Goal: Task Accomplishment & Management: Use online tool/utility

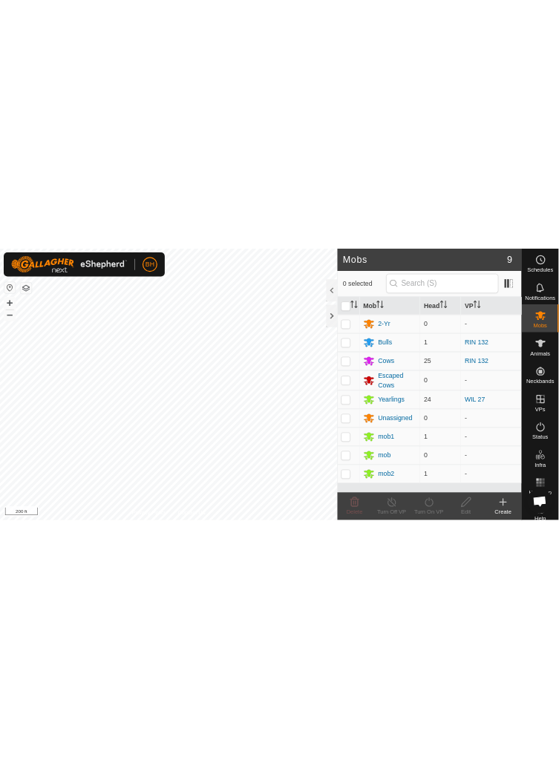
scroll to position [12, 0]
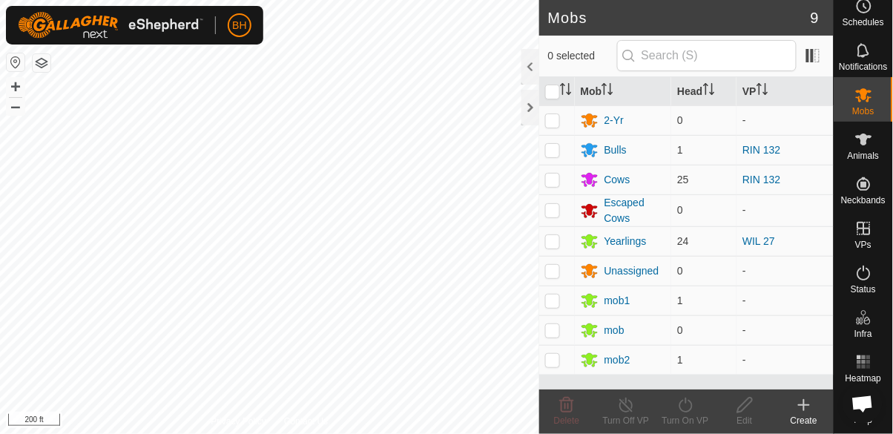
click at [558, 31] on div "Schedules" at bounding box center [864, 10] width 59 height 45
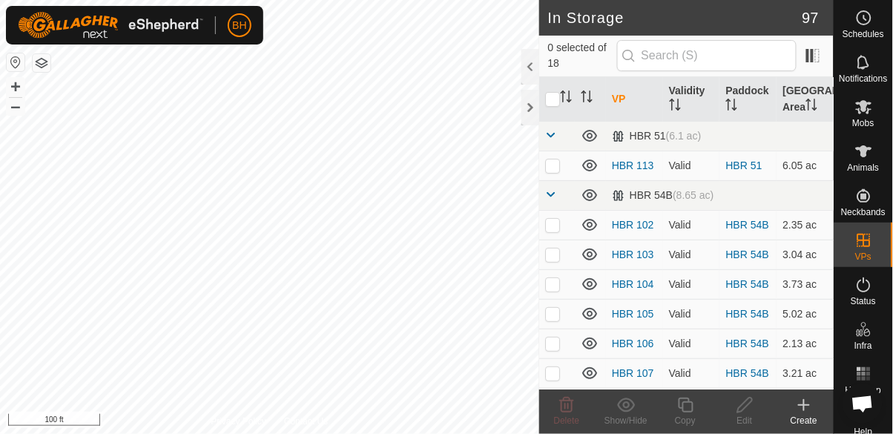
scroll to position [492, 0]
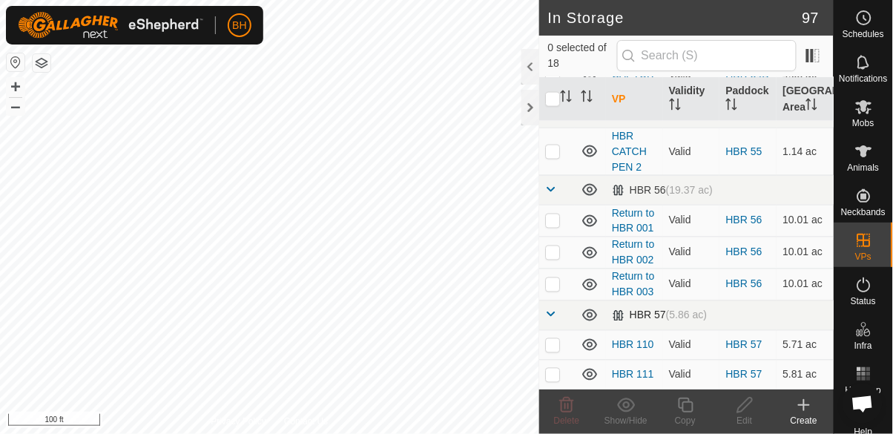
click at [547, 319] on span at bounding box center [551, 315] width 12 height 12
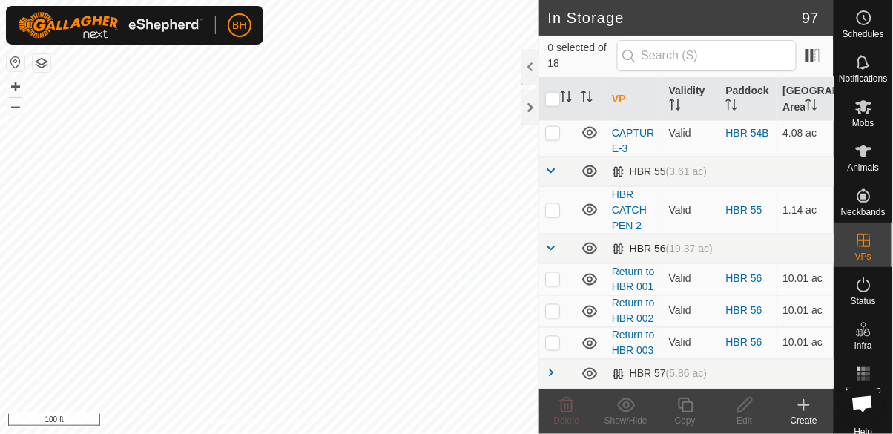
click at [545, 248] on span at bounding box center [551, 248] width 12 height 12
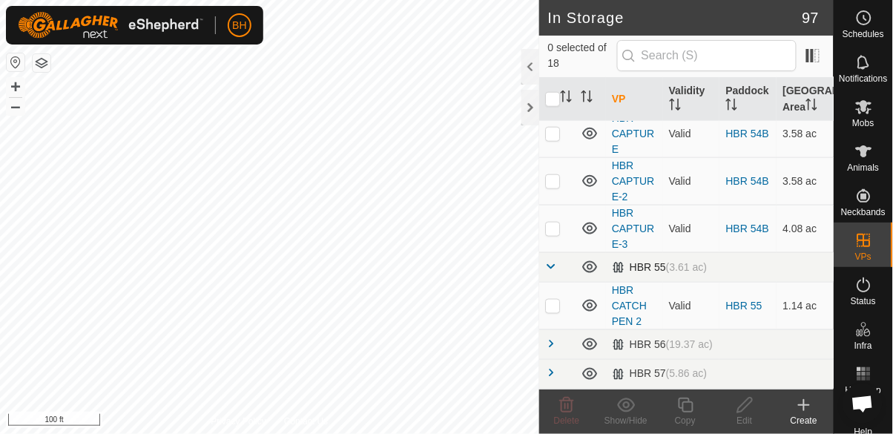
click at [555, 271] on span at bounding box center [551, 266] width 12 height 12
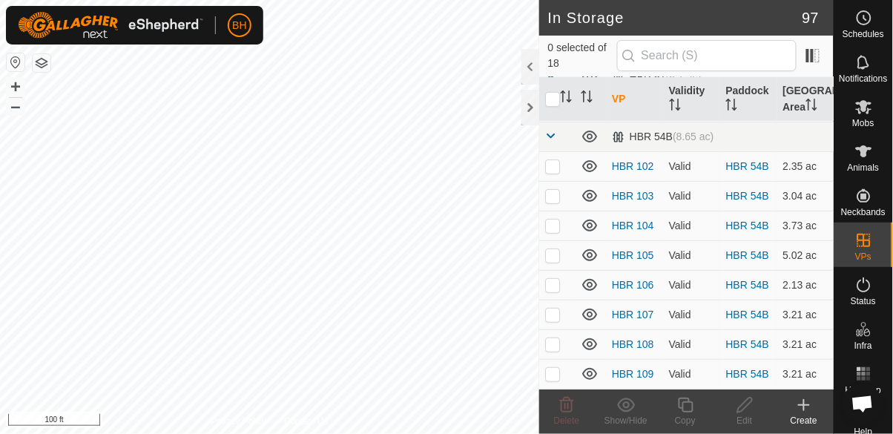
scroll to position [0, 0]
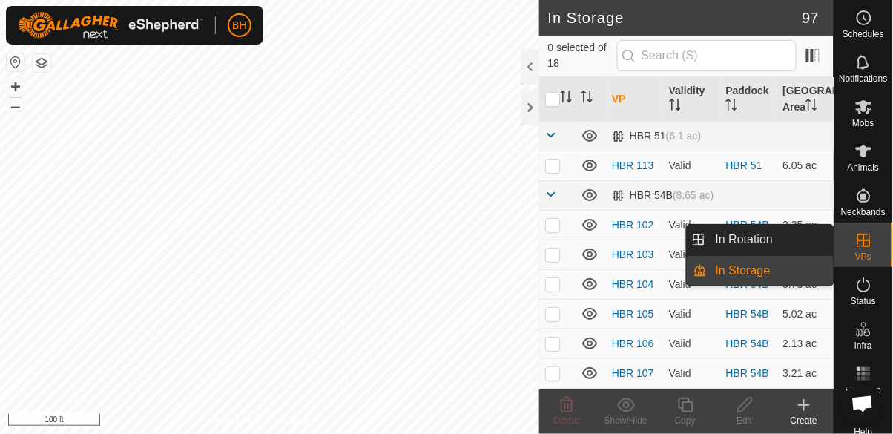
click at [866, 253] on span "VPs" at bounding box center [863, 256] width 16 height 9
click at [790, 240] on link "In Rotation" at bounding box center [770, 240] width 127 height 30
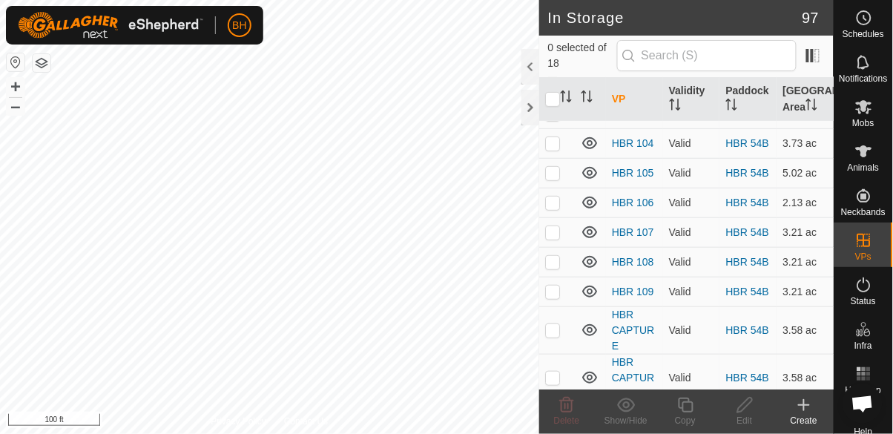
scroll to position [135, 0]
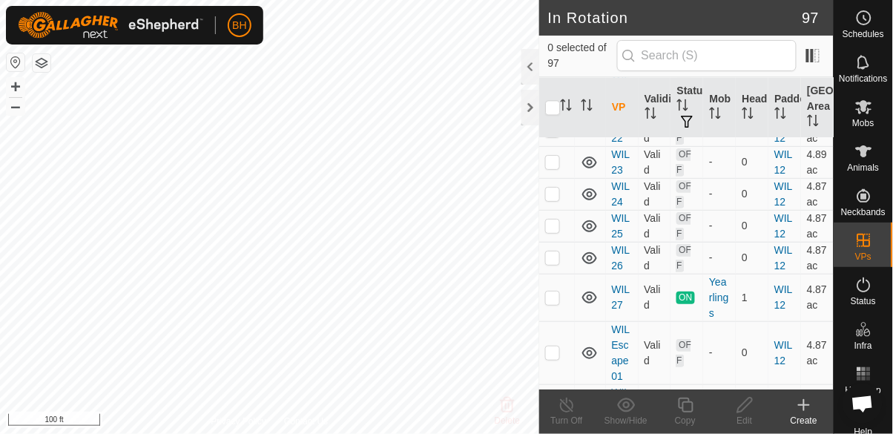
scroll to position [3276, 0]
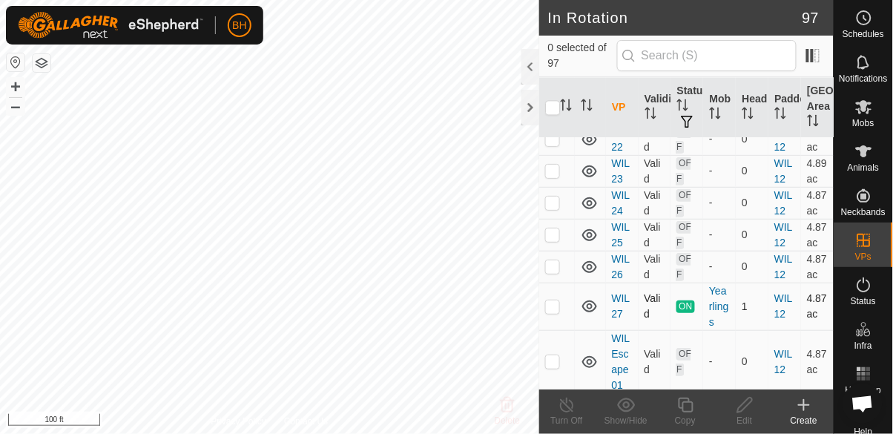
click at [552, 283] on td at bounding box center [557, 306] width 36 height 47
checkbox input "true"
click at [679, 418] on div "Copy" at bounding box center [685, 420] width 59 height 13
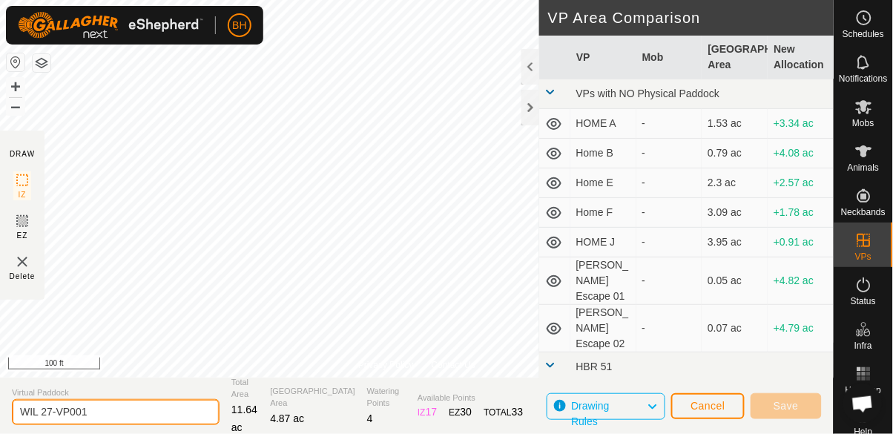
click at [103, 416] on input "WIL 27-VP001" at bounding box center [116, 412] width 208 height 26
click at [95, 414] on input "WIL 27-VP001" at bounding box center [116, 412] width 208 height 26
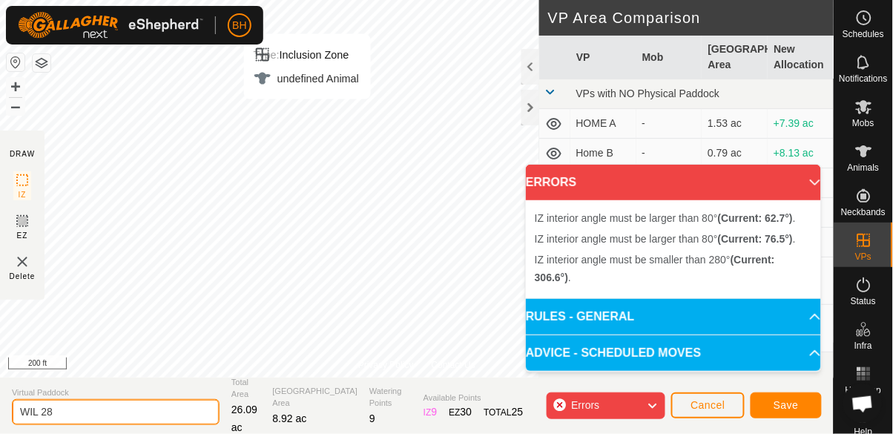
click at [89, 418] on input "WIL 28" at bounding box center [116, 412] width 208 height 26
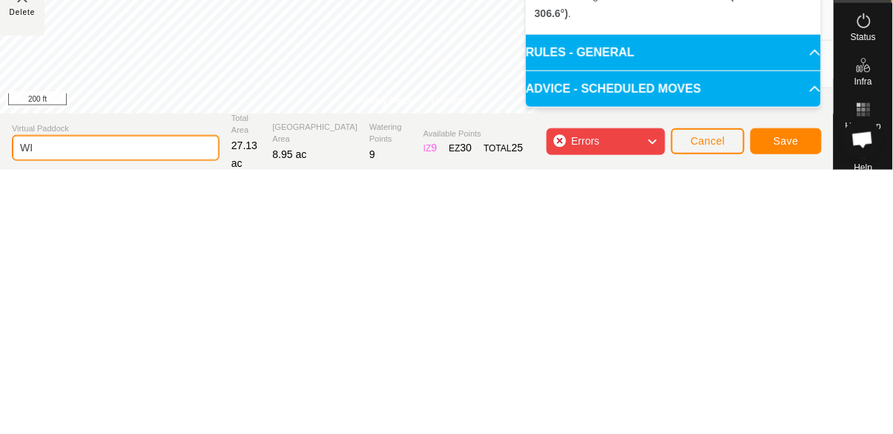
type input "W"
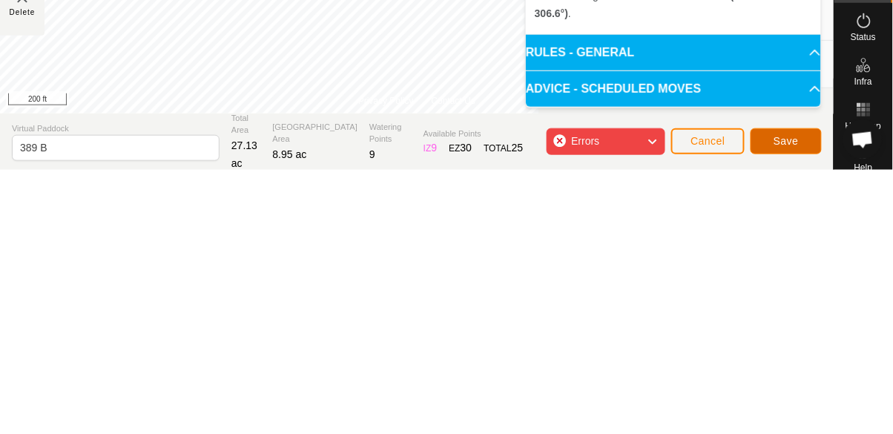
click at [788, 407] on span "Save" at bounding box center [786, 405] width 25 height 12
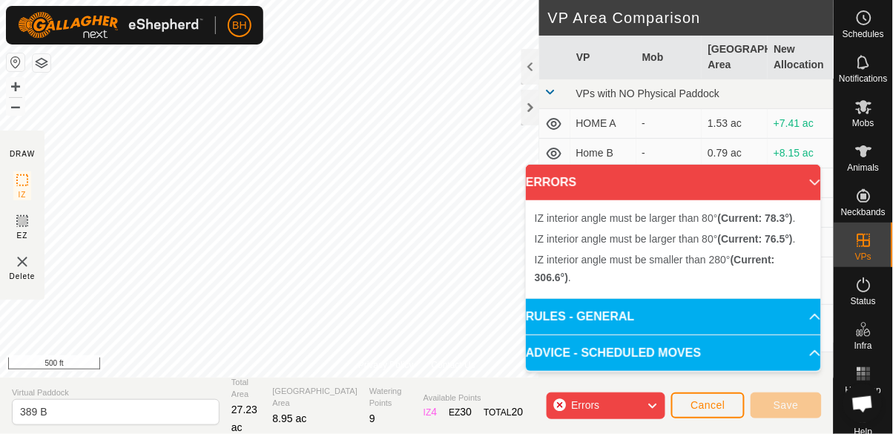
click at [557, 407] on div "Errors" at bounding box center [606, 405] width 119 height 27
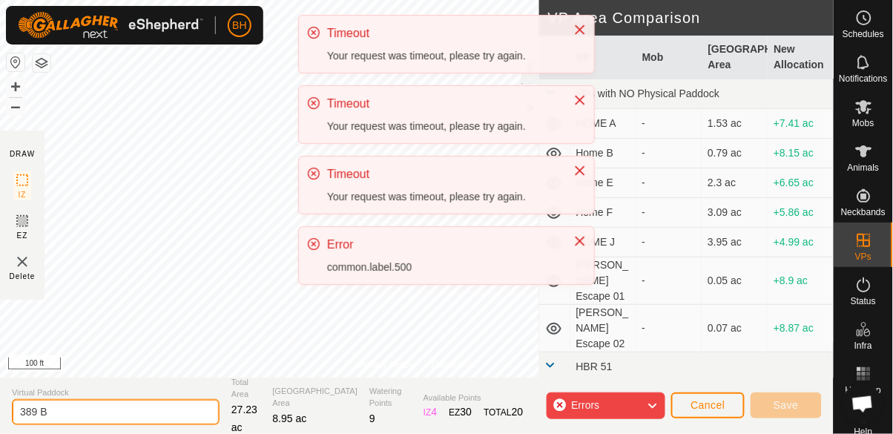
click at [73, 417] on input "389 B" at bounding box center [116, 412] width 208 height 26
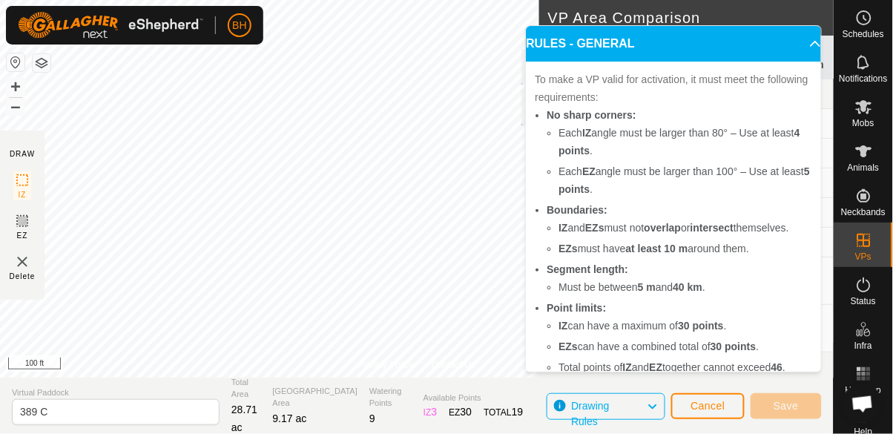
click at [654, 407] on icon at bounding box center [653, 406] width 12 height 19
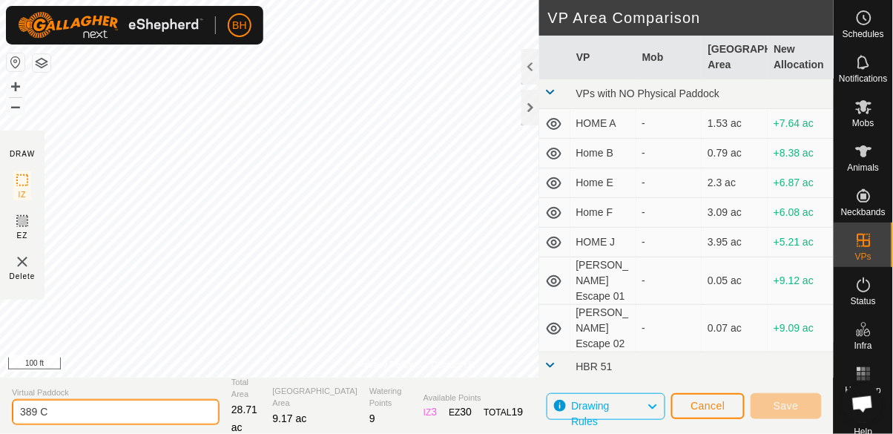
click at [76, 408] on input "389 C" at bounding box center [116, 412] width 208 height 26
click at [102, 410] on input "389 D" at bounding box center [116, 412] width 208 height 26
click at [94, 404] on input "389 D" at bounding box center [116, 412] width 208 height 26
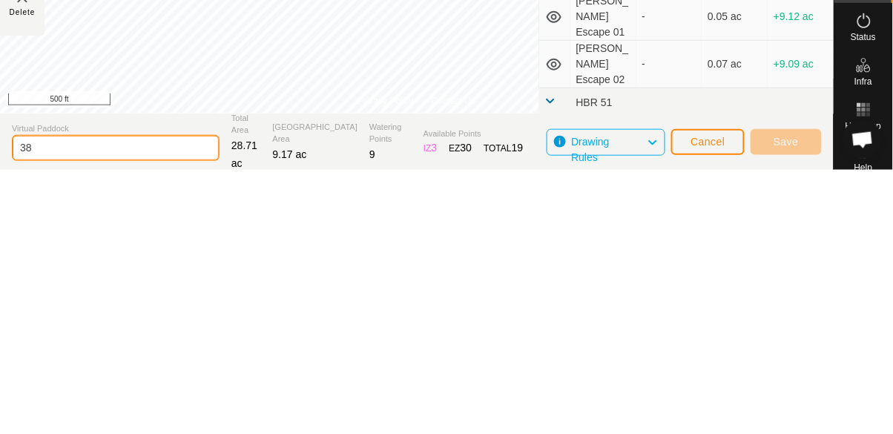
type input "3"
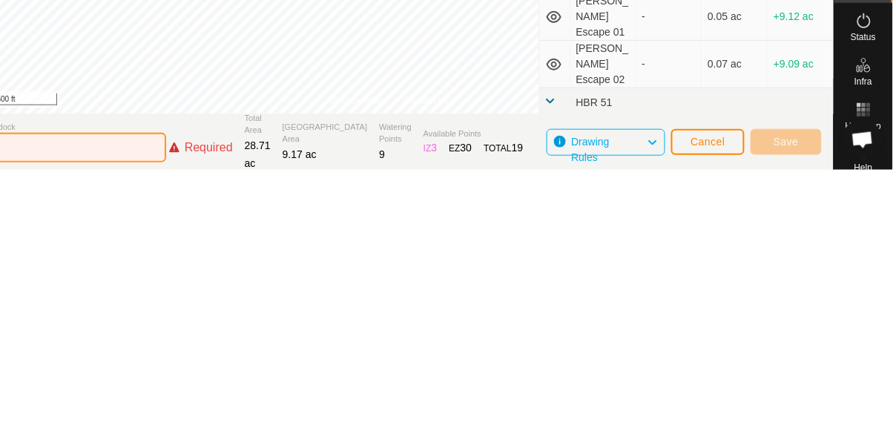
type input "D"
click at [647, 408] on span "Drawing Rules" at bounding box center [609, 406] width 76 height 19
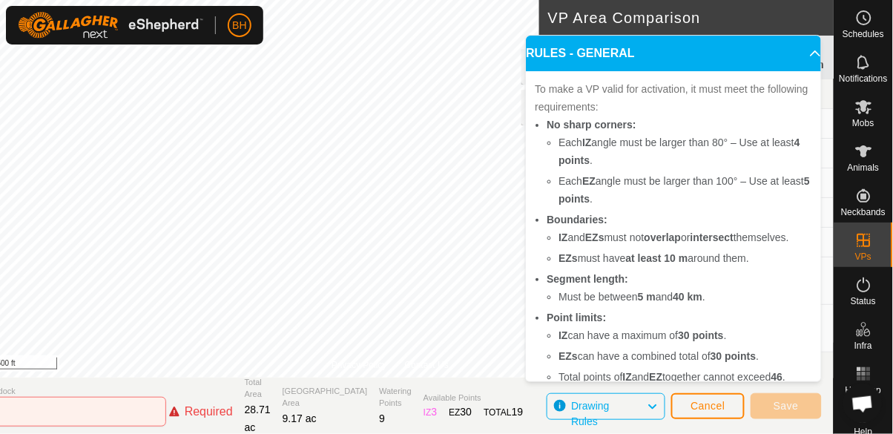
click at [813, 398] on p-accordion-header "ADVICE - SCHEDULED MOVES" at bounding box center [673, 416] width 295 height 36
click at [723, 400] on span "Cancel" at bounding box center [708, 406] width 35 height 12
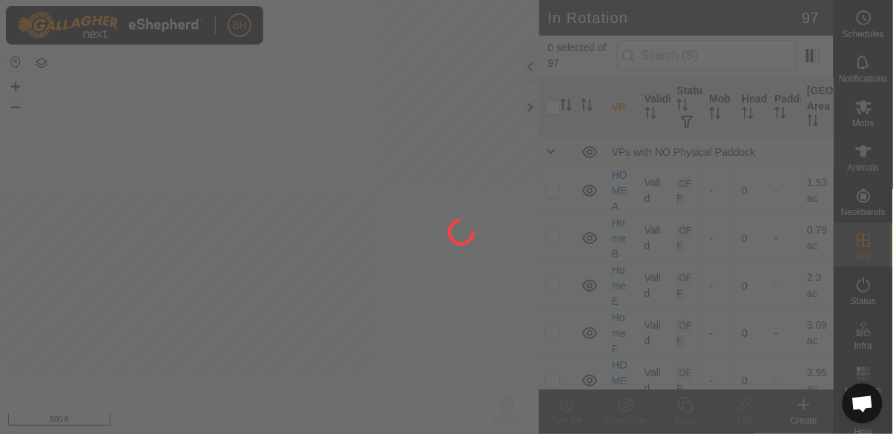
click at [714, 421] on div at bounding box center [446, 217] width 893 height 434
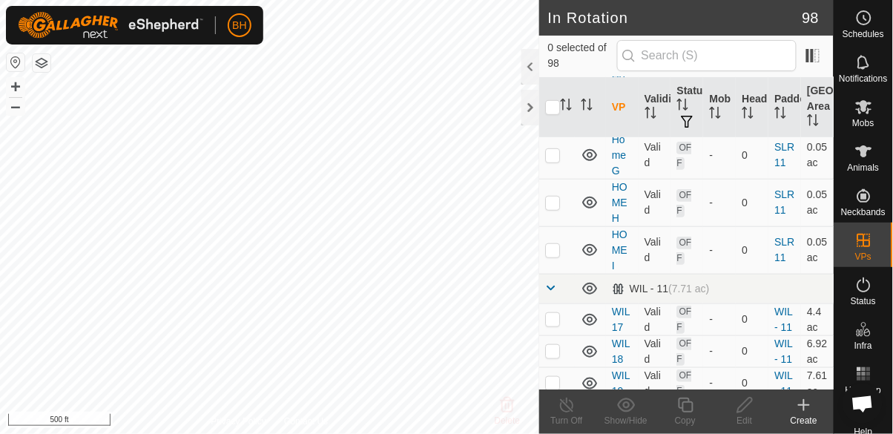
scroll to position [2716, 0]
click at [589, 280] on icon at bounding box center [590, 289] width 18 height 18
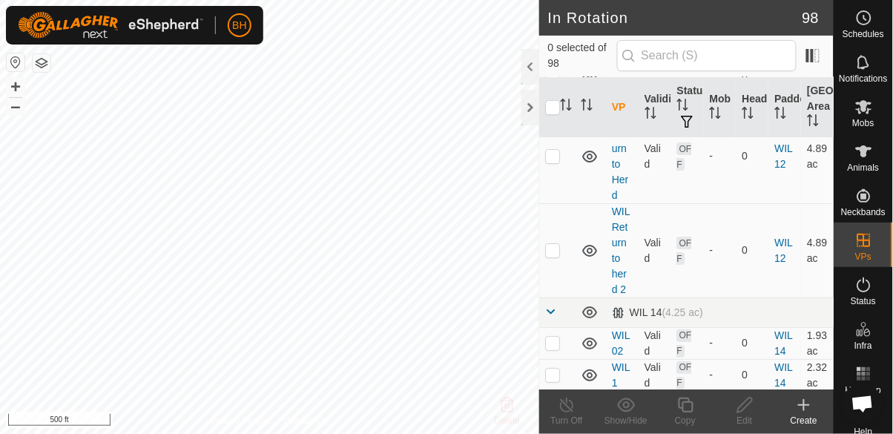
scroll to position [3688, 0]
click at [589, 302] on icon at bounding box center [590, 311] width 18 height 18
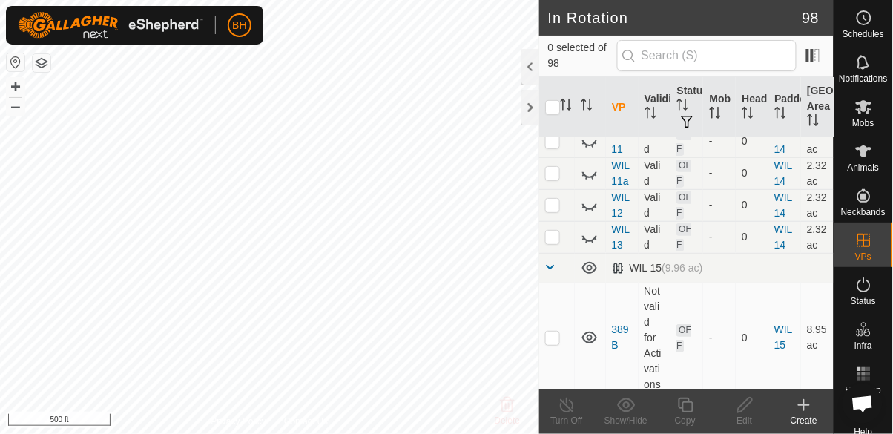
scroll to position [3953, 0]
click at [589, 261] on icon at bounding box center [589, 267] width 15 height 12
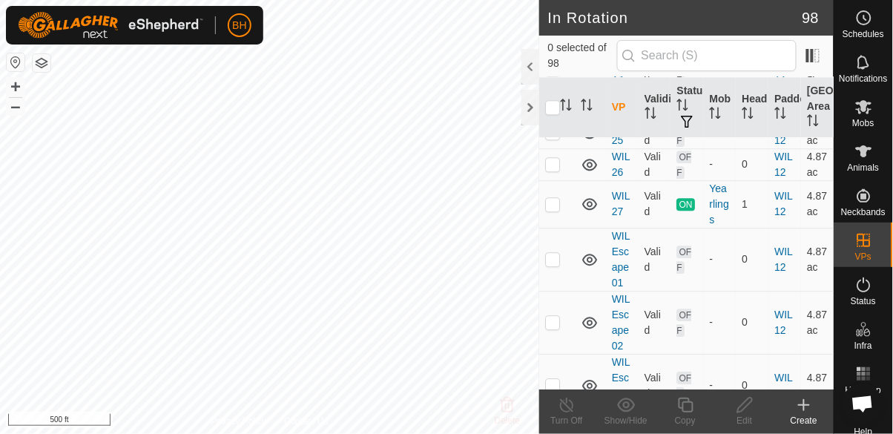
scroll to position [3377, 0]
click at [593, 255] on icon at bounding box center [589, 261] width 15 height 12
click at [596, 315] on icon at bounding box center [590, 324] width 18 height 18
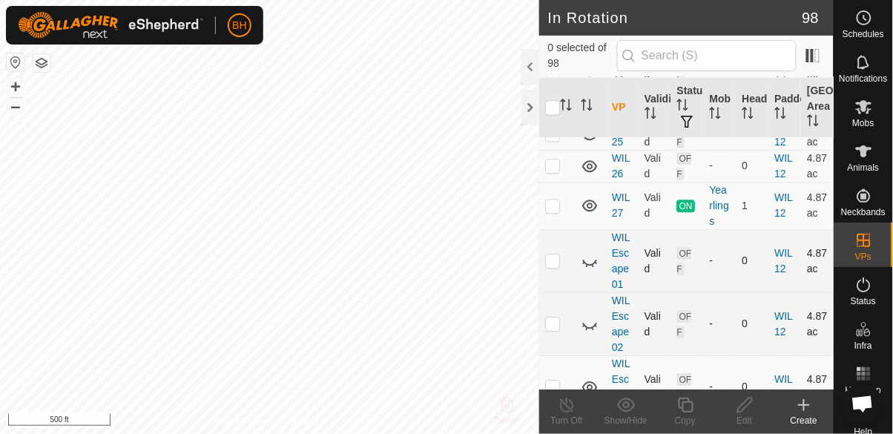
click at [596, 381] on icon at bounding box center [589, 387] width 15 height 12
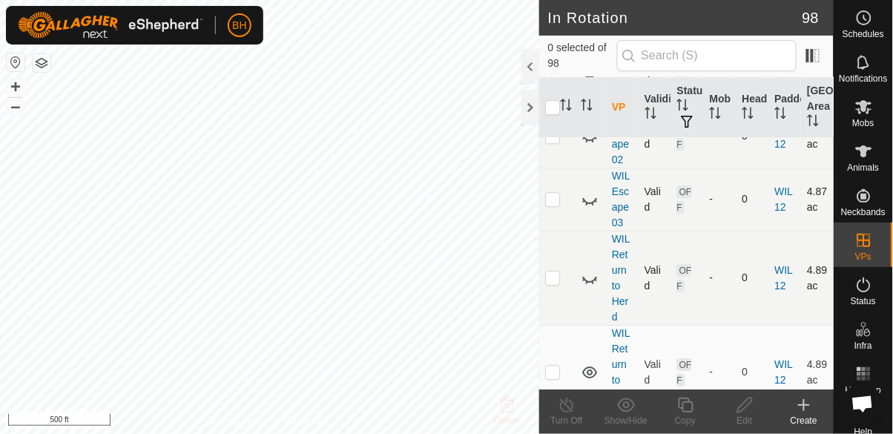
scroll to position [3564, 0]
click at [591, 364] on icon at bounding box center [590, 373] width 18 height 18
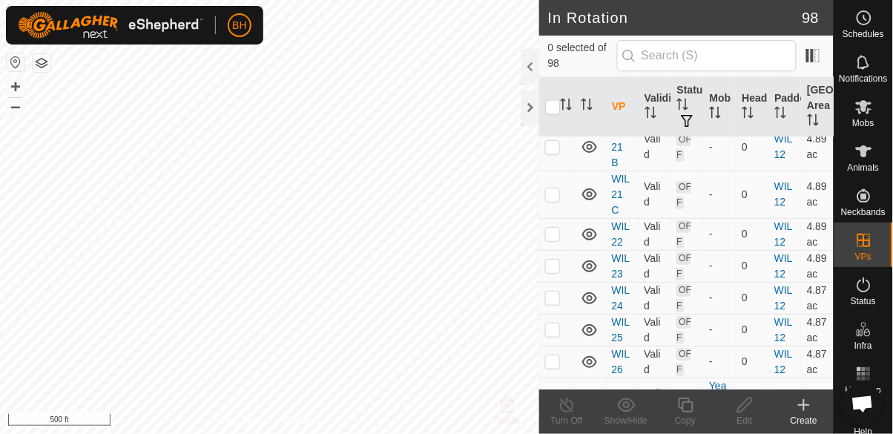
scroll to position [3194, 0]
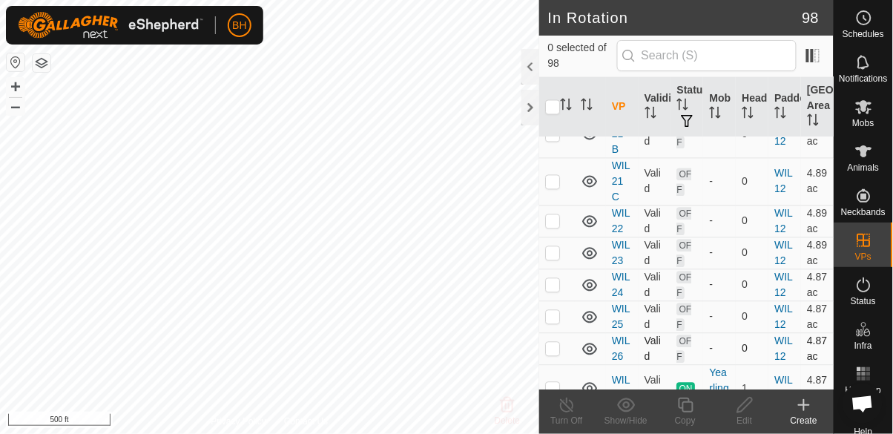
click at [596, 341] on icon at bounding box center [590, 350] width 18 height 18
click at [595, 309] on icon at bounding box center [590, 318] width 18 height 18
click at [588, 277] on icon at bounding box center [590, 286] width 18 height 18
click at [593, 245] on icon at bounding box center [590, 254] width 18 height 18
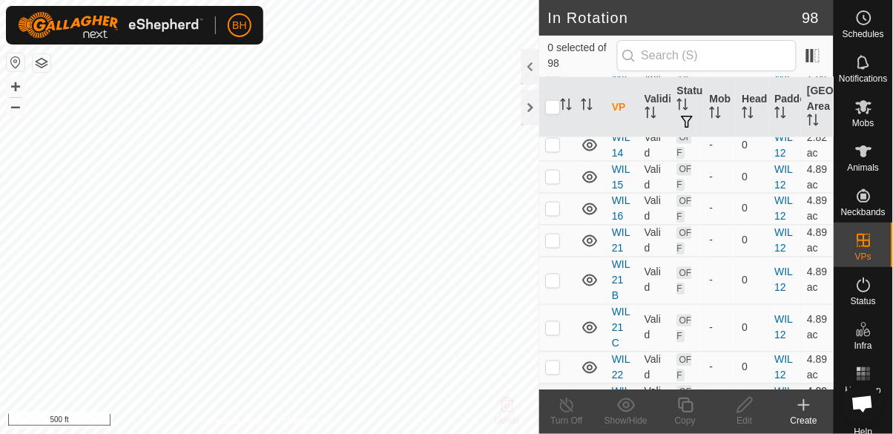
scroll to position [3020, 0]
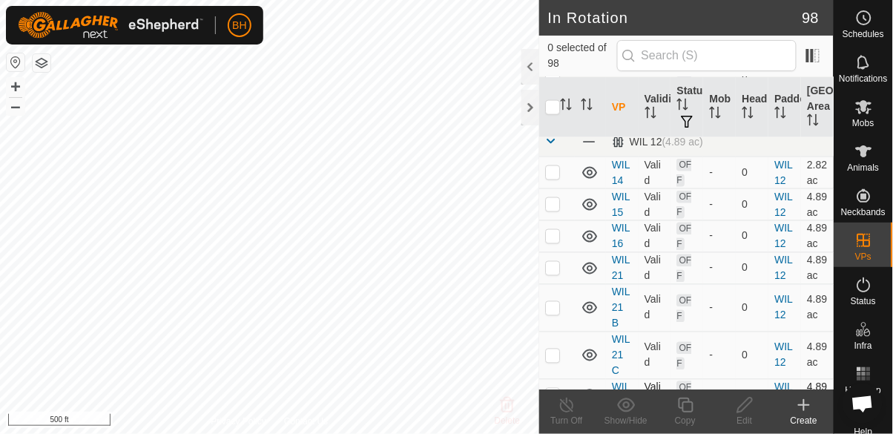
click at [593, 387] on icon at bounding box center [590, 396] width 18 height 18
click at [596, 346] on icon at bounding box center [590, 355] width 18 height 18
click at [588, 299] on icon at bounding box center [590, 308] width 18 height 18
click at [593, 260] on icon at bounding box center [590, 269] width 18 height 18
click at [589, 252] on td at bounding box center [590, 268] width 31 height 32
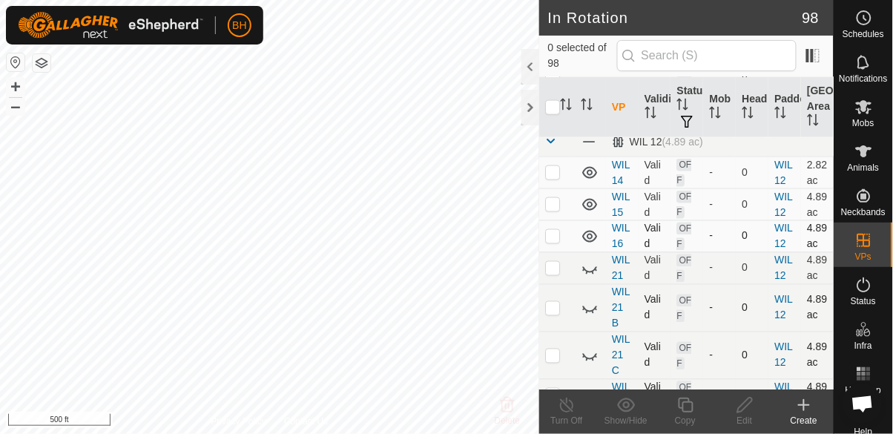
click at [588, 231] on icon at bounding box center [589, 237] width 15 height 12
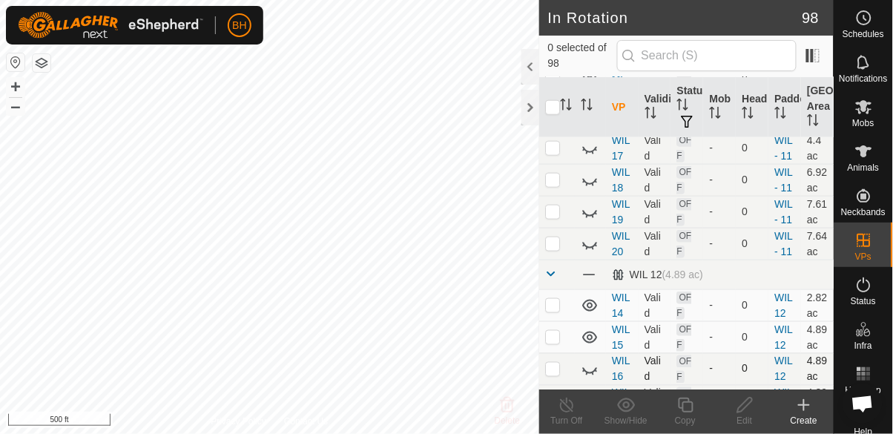
scroll to position [2879, 0]
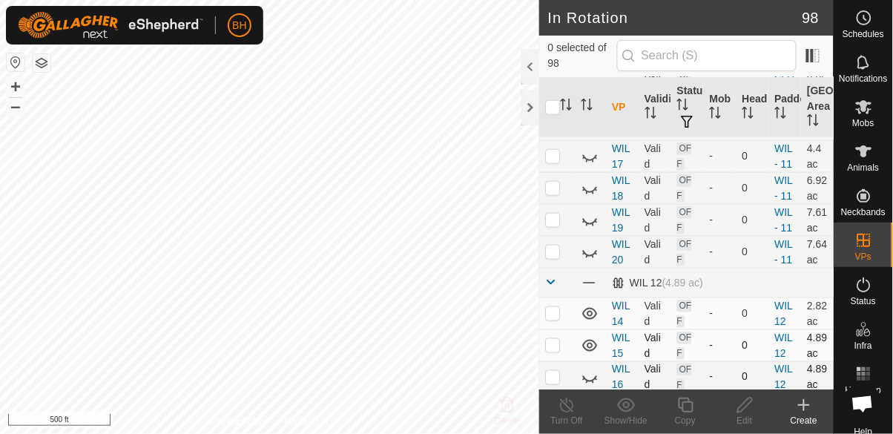
click at [588, 340] on icon at bounding box center [589, 346] width 15 height 12
click at [595, 305] on icon at bounding box center [590, 314] width 18 height 18
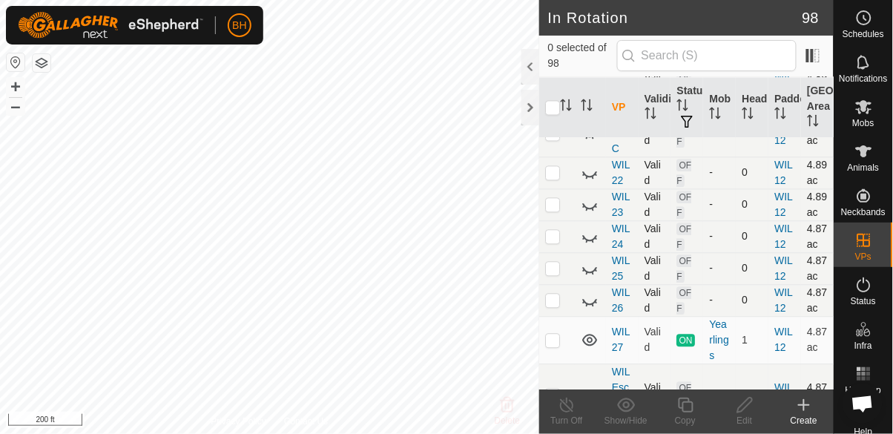
scroll to position [3243, 0]
click at [547, 334] on p-tablecheckbox at bounding box center [552, 340] width 15 height 12
checkbox input "true"
click at [692, 419] on div "Copy" at bounding box center [685, 420] width 59 height 13
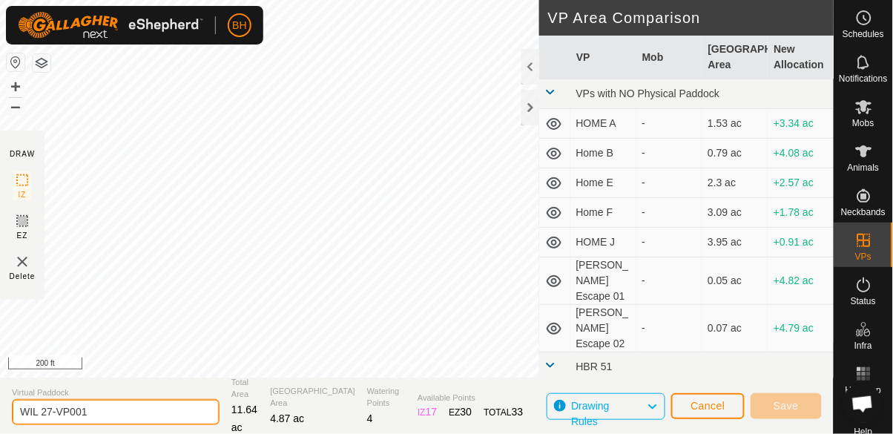
click at [135, 422] on input "WIL 27-VP001" at bounding box center [116, 412] width 208 height 26
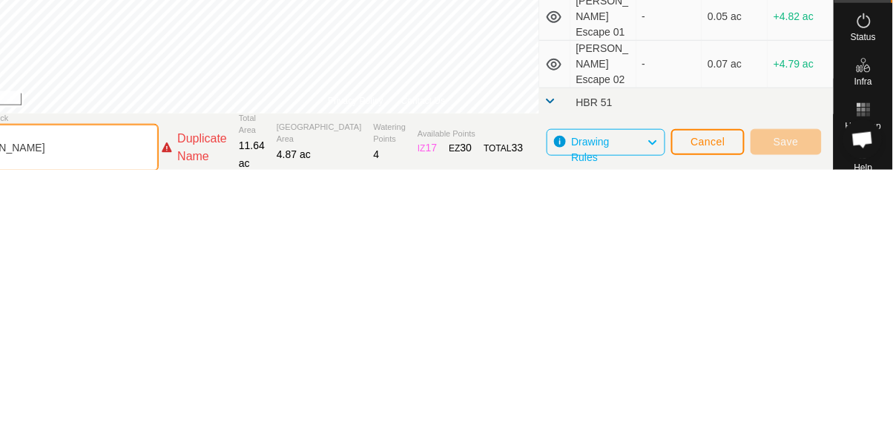
type input "WI"
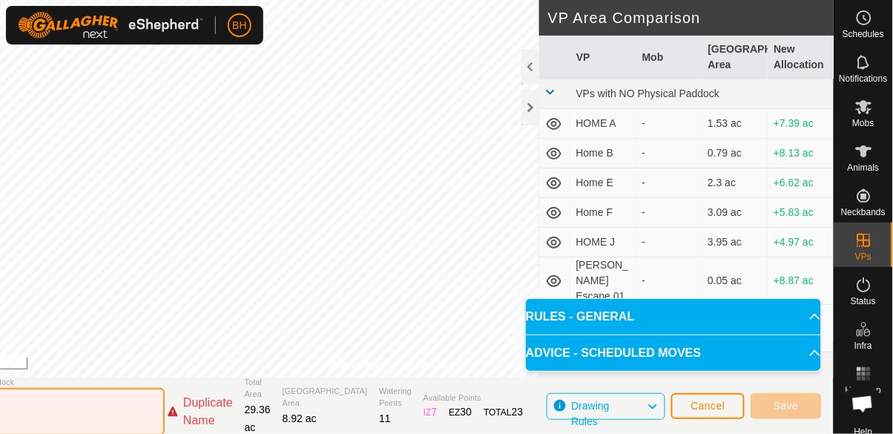
click at [91, 417] on input "389 B" at bounding box center [61, 411] width 208 height 47
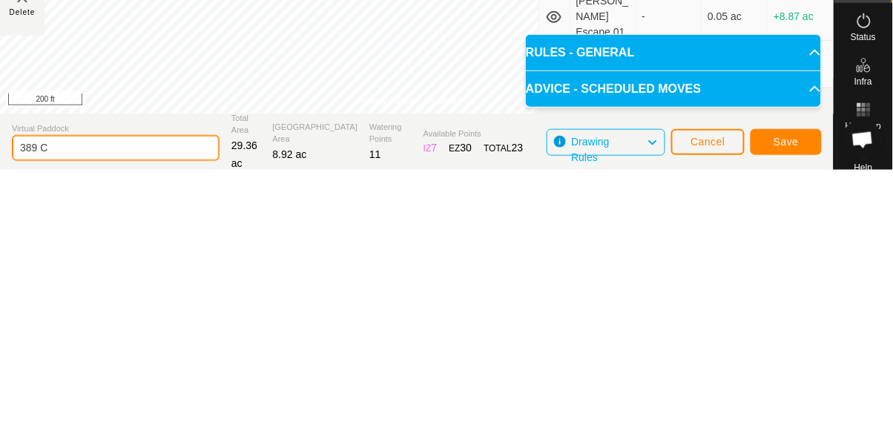
type input "389 C"
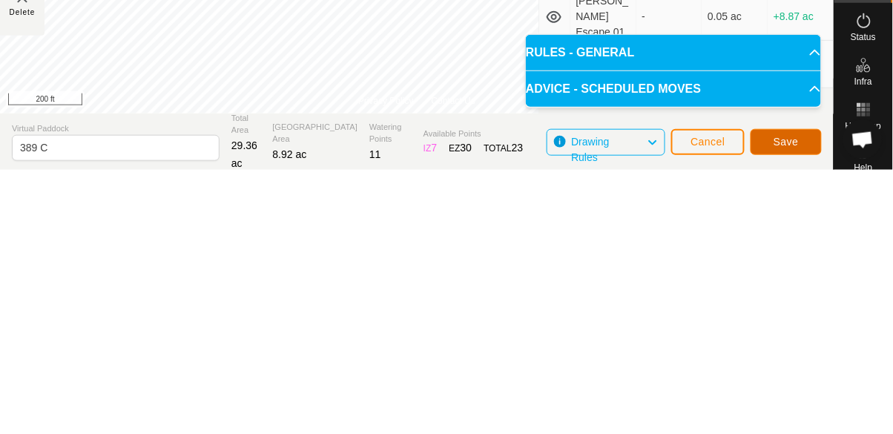
click at [788, 412] on button "Save" at bounding box center [786, 406] width 71 height 26
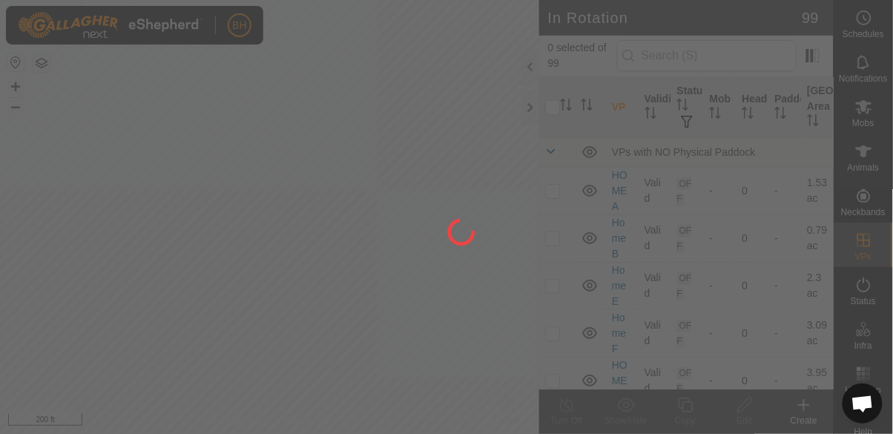
click at [864, 113] on div at bounding box center [446, 217] width 893 height 434
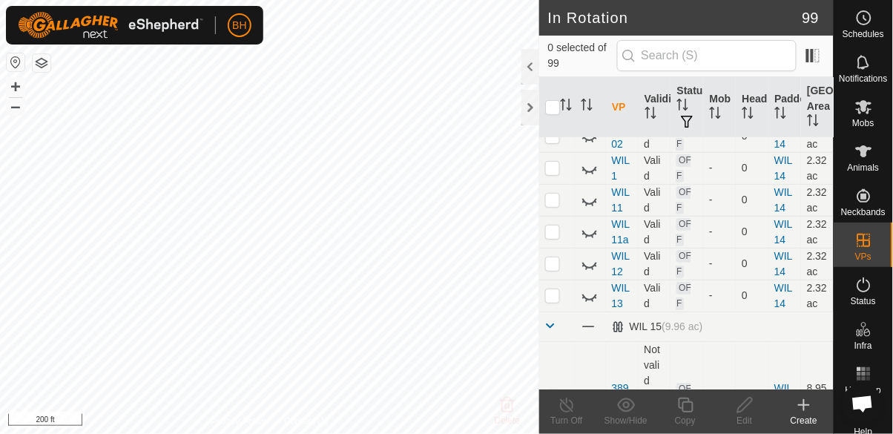
scroll to position [3891, 0]
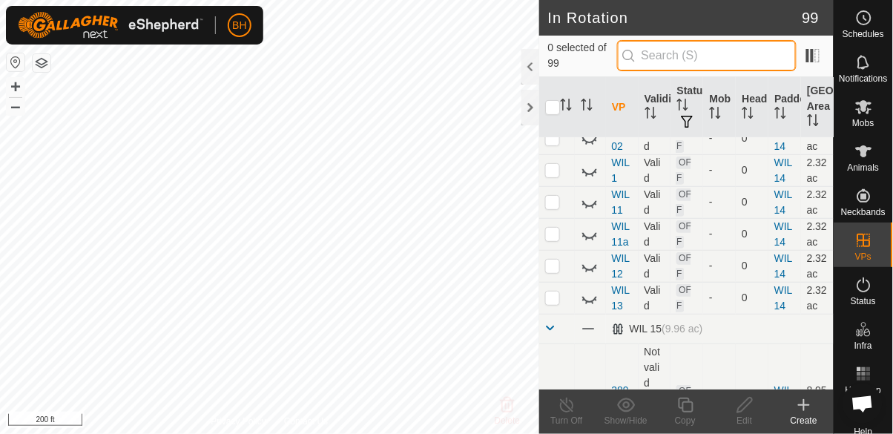
click at [730, 62] on input "text" at bounding box center [707, 55] width 180 height 31
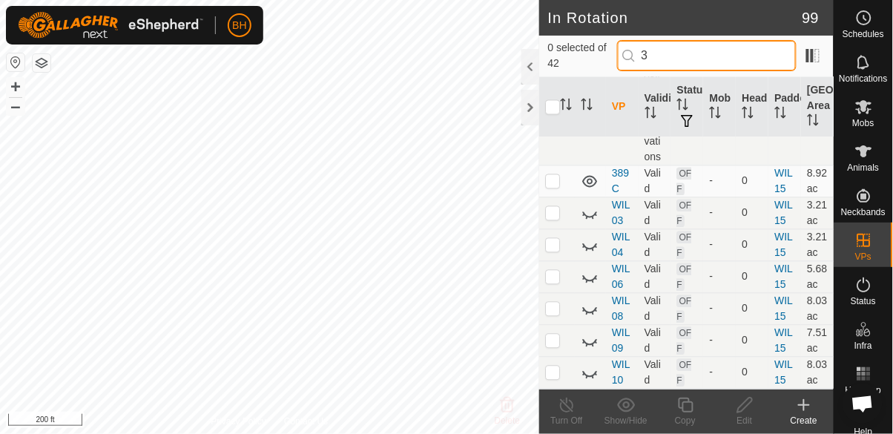
scroll to position [0, 0]
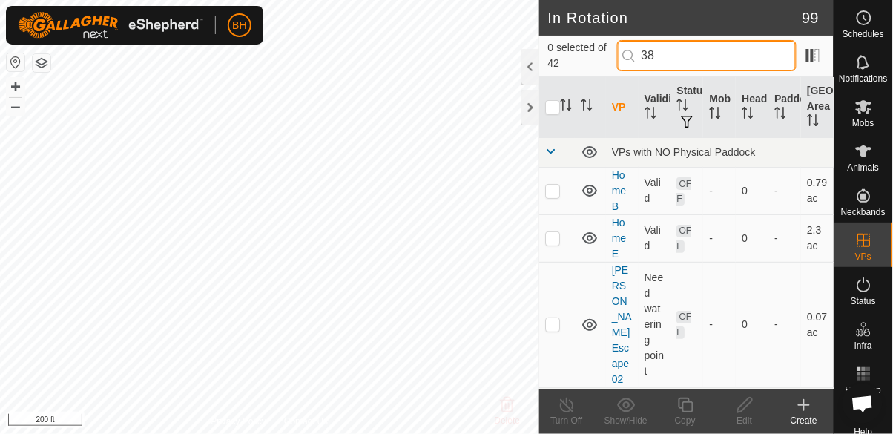
type input "389"
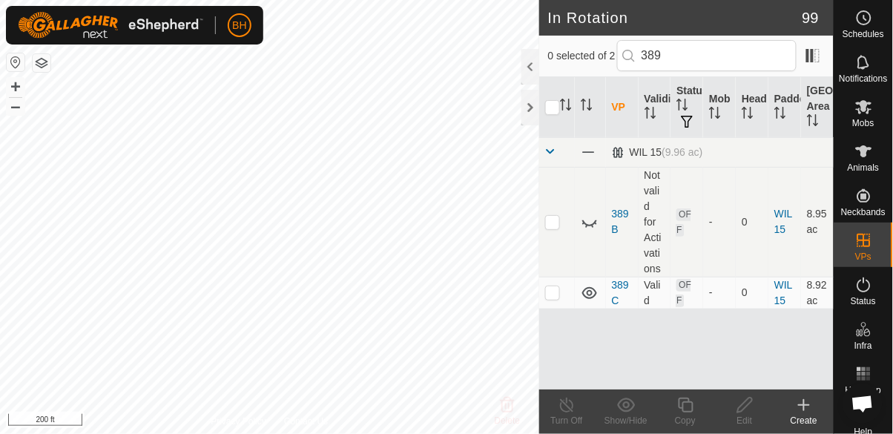
click at [866, 117] on es-mob-svg-icon at bounding box center [864, 107] width 27 height 24
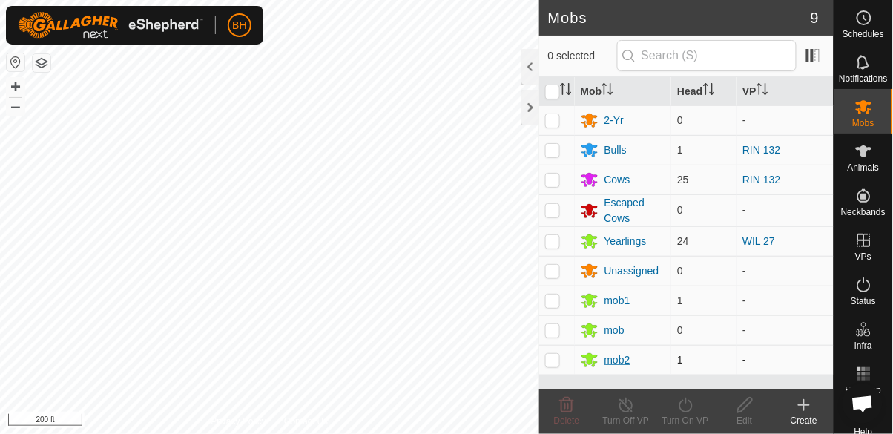
click at [625, 364] on div "mob2" at bounding box center [618, 360] width 26 height 16
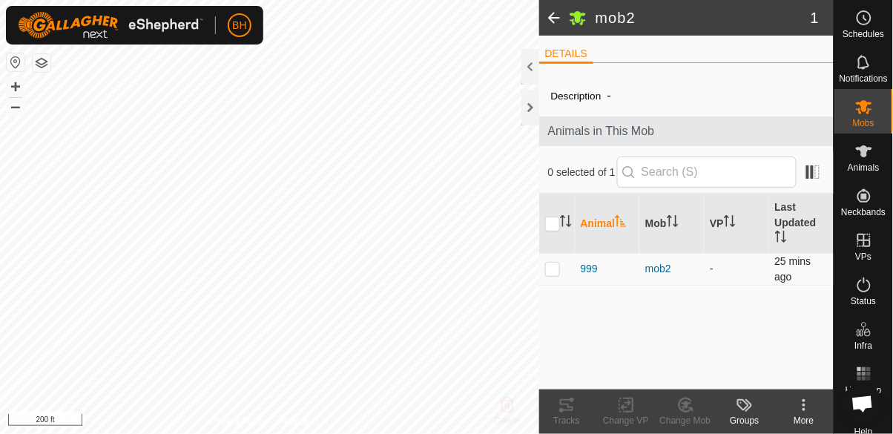
click at [551, 279] on td at bounding box center [557, 269] width 36 height 32
checkbox input "true"
click at [627, 407] on icon at bounding box center [626, 406] width 10 height 10
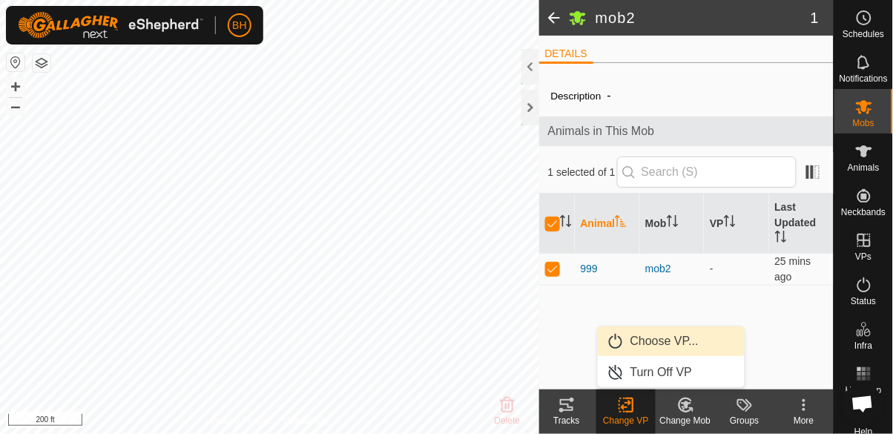
click at [702, 341] on link "Choose VP..." at bounding box center [671, 341] width 147 height 30
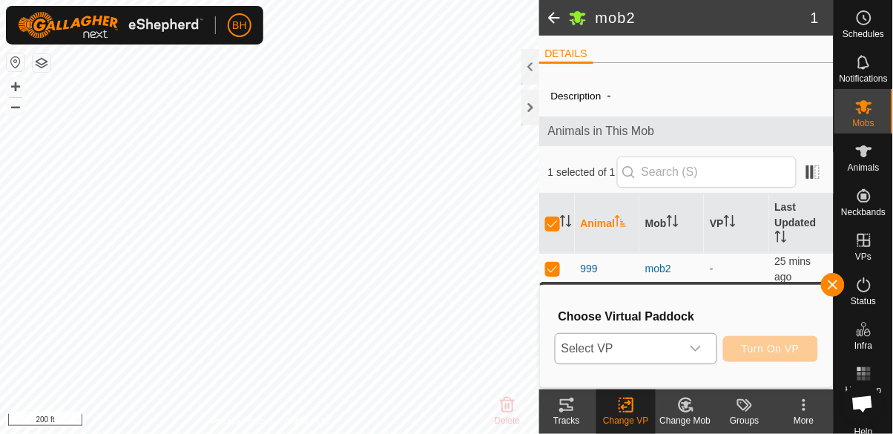
click at [663, 354] on span "Select VP" at bounding box center [618, 349] width 125 height 30
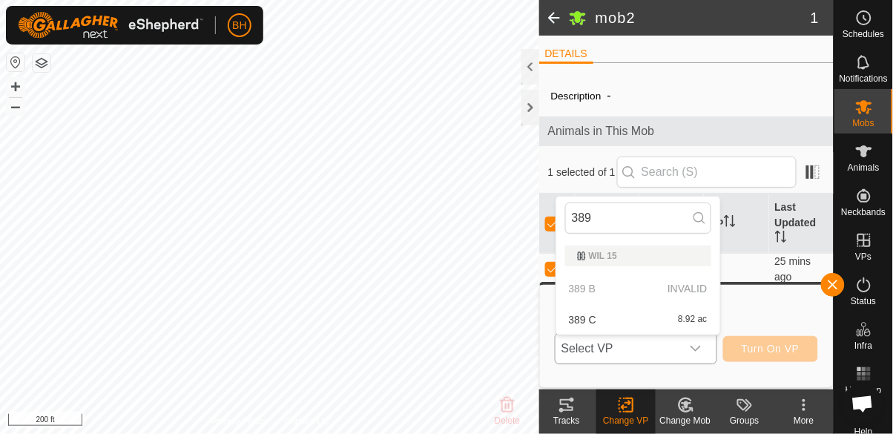
type input "389"
click at [677, 322] on div "389 C 8.92 ac" at bounding box center [638, 320] width 146 height 18
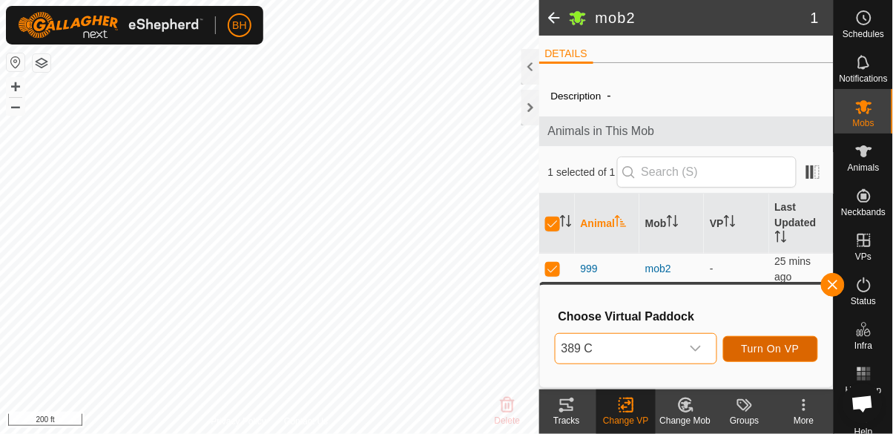
click at [792, 349] on span "Turn On VP" at bounding box center [771, 349] width 58 height 12
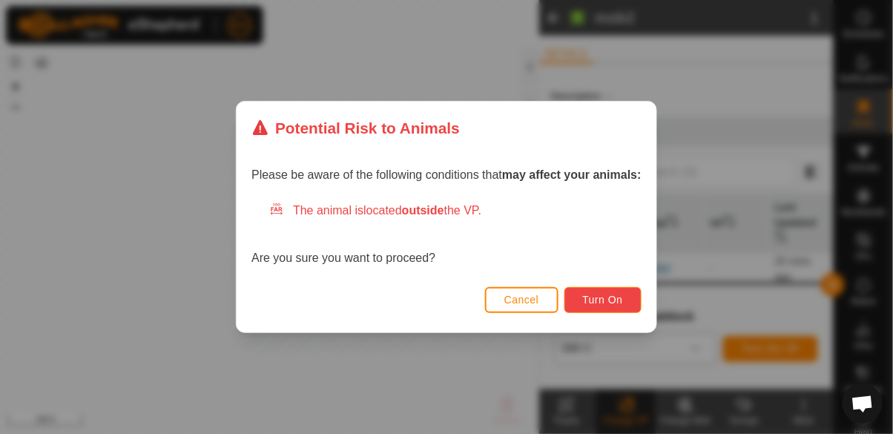
click at [605, 300] on span "Turn On" at bounding box center [603, 300] width 40 height 12
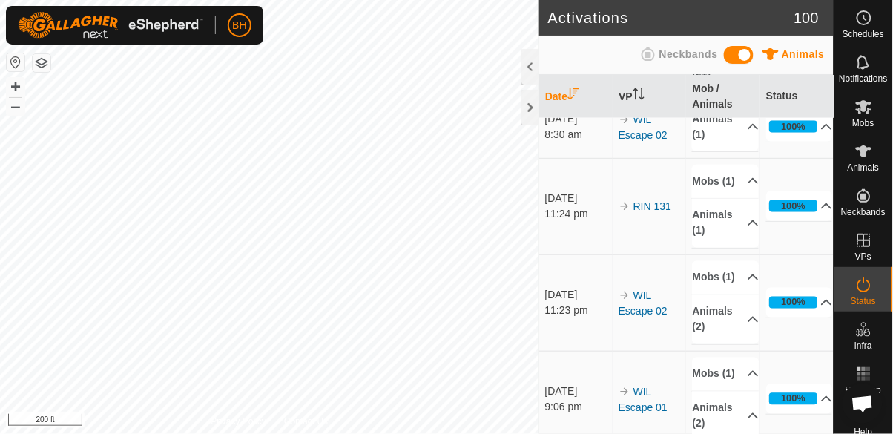
scroll to position [502, 0]
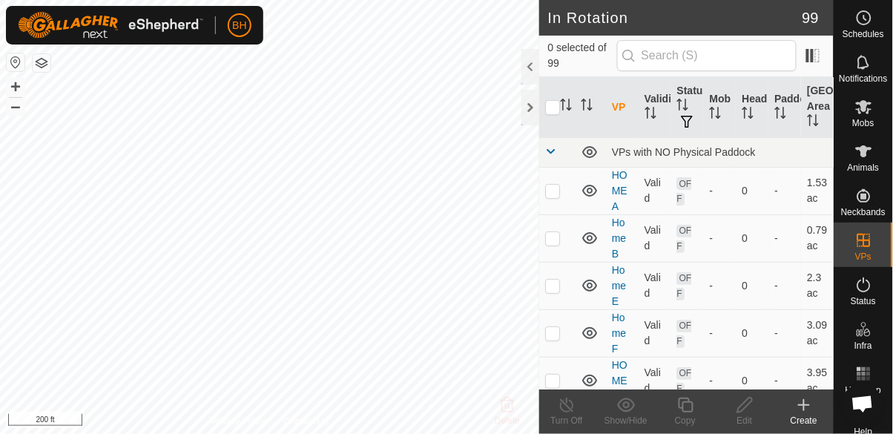
click at [866, 161] on es-animals-svg-icon at bounding box center [864, 151] width 27 height 24
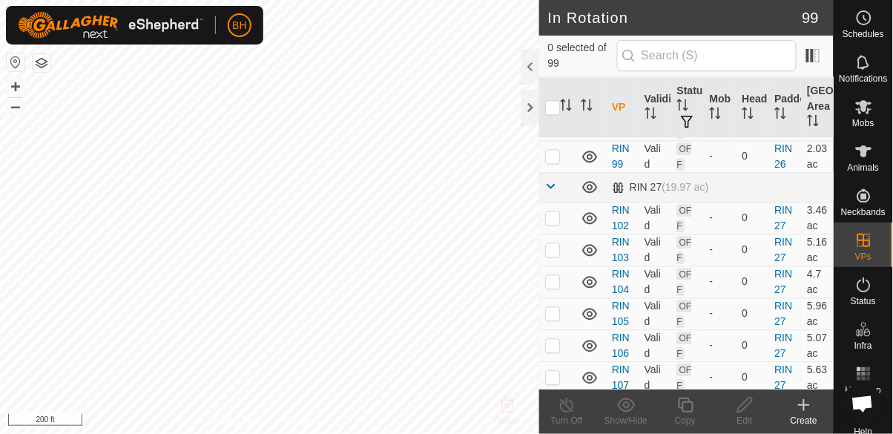
scroll to position [2016, 0]
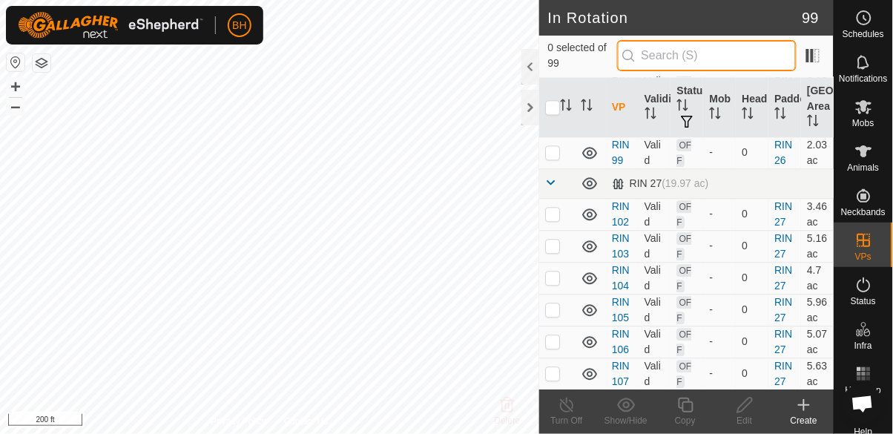
click at [718, 62] on input "text" at bounding box center [707, 55] width 180 height 31
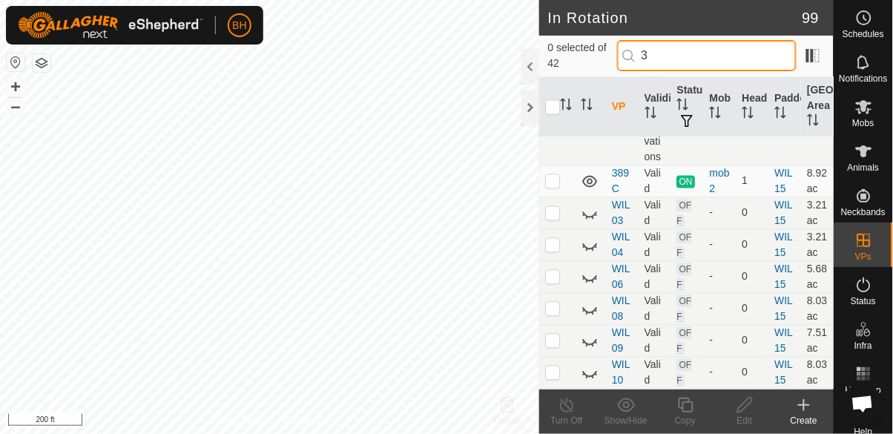
scroll to position [0, 0]
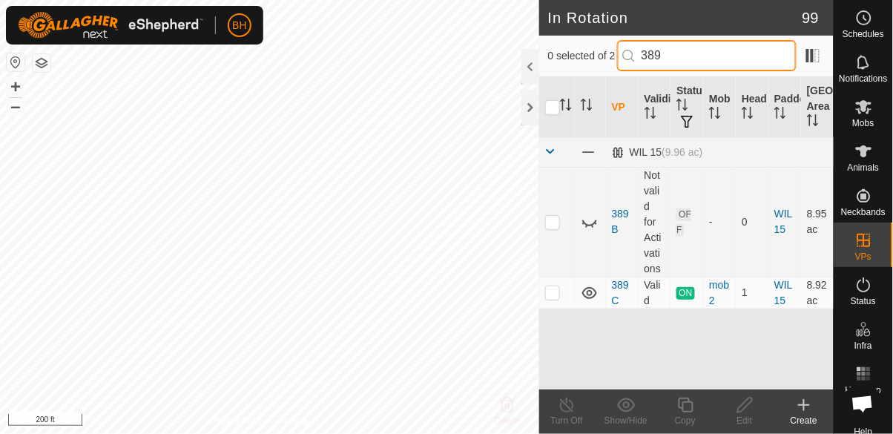
type input "389"
click at [553, 232] on td at bounding box center [557, 222] width 36 height 110
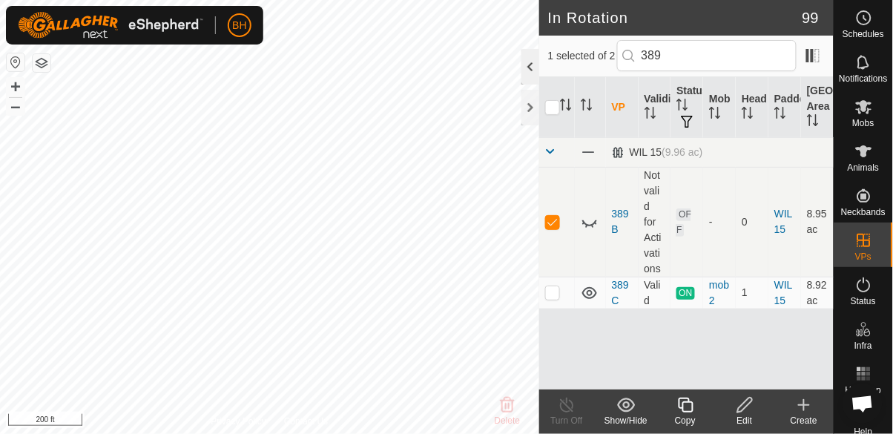
click at [531, 68] on div at bounding box center [531, 67] width 18 height 36
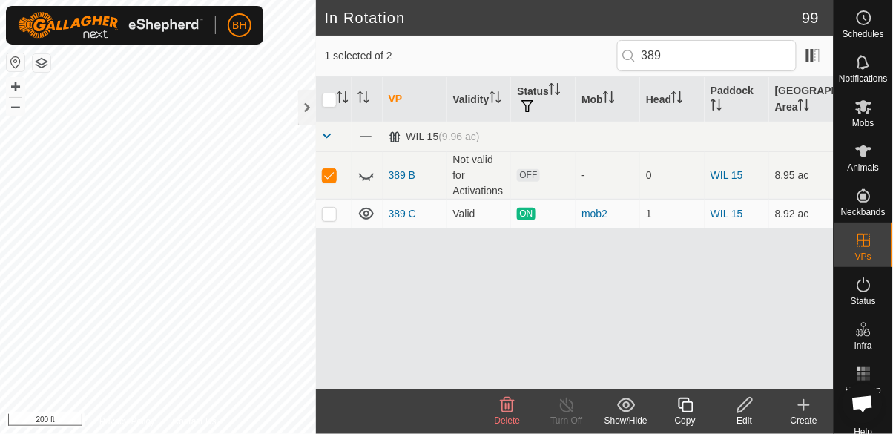
click at [513, 412] on icon at bounding box center [508, 405] width 18 height 18
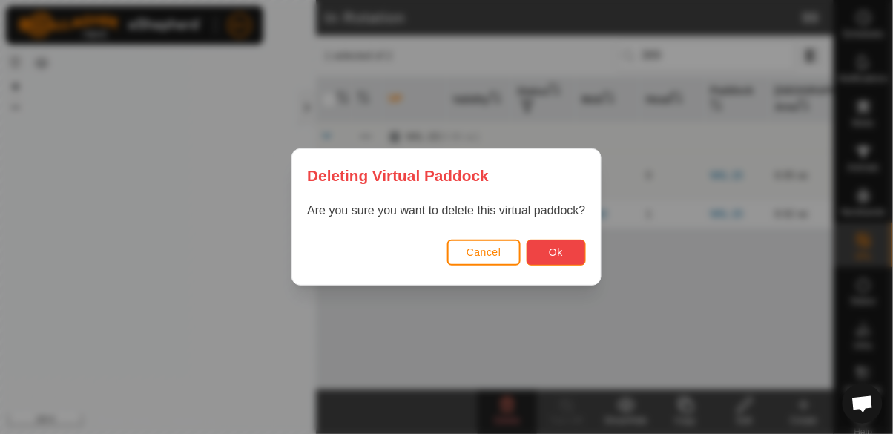
click at [563, 245] on button "Ok" at bounding box center [556, 253] width 59 height 26
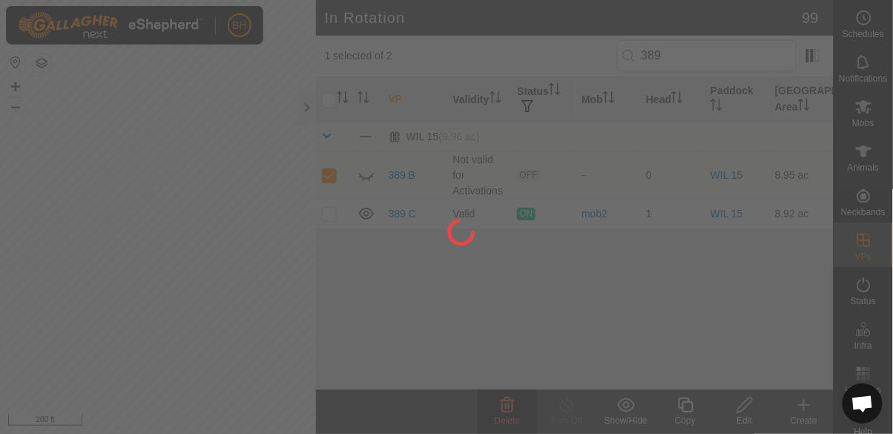
checkbox input "false"
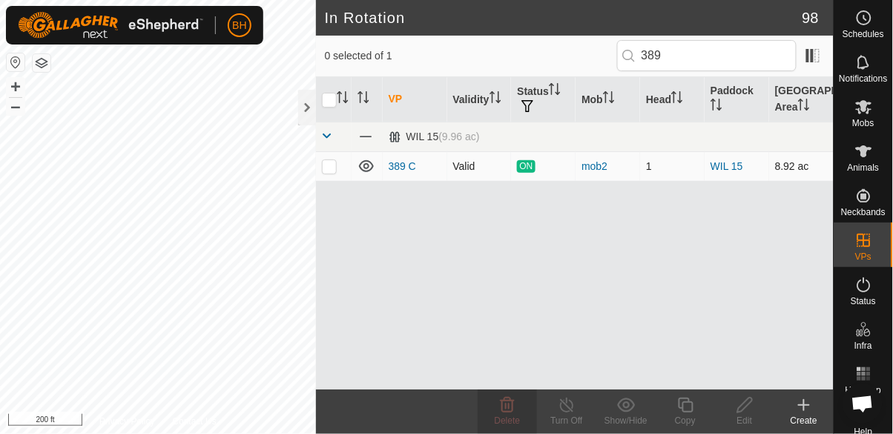
click at [332, 170] on p-checkbox at bounding box center [329, 166] width 15 height 12
checkbox input "true"
click at [691, 409] on icon at bounding box center [686, 405] width 19 height 18
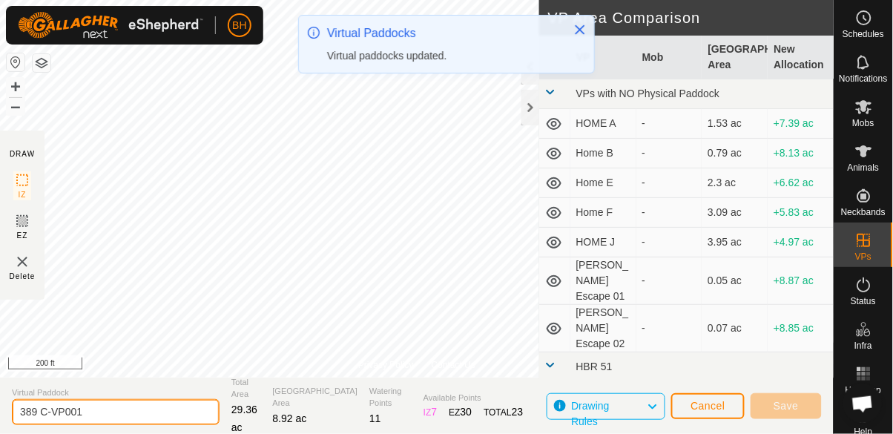
click at [119, 415] on input "389 C-VP001" at bounding box center [116, 412] width 208 height 26
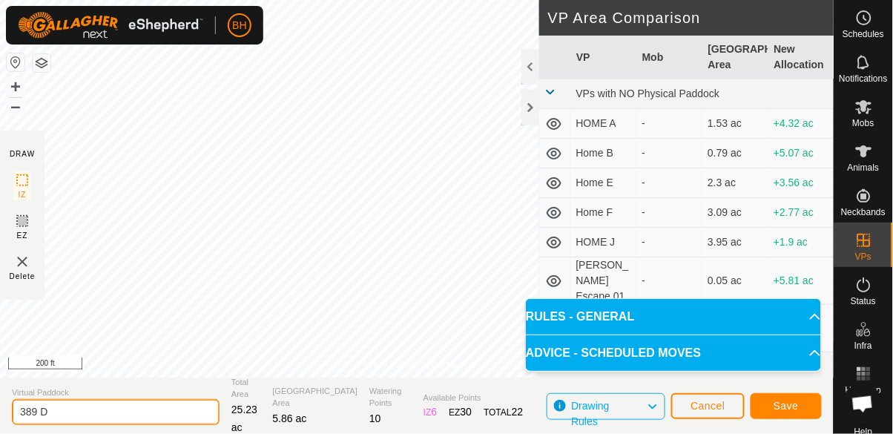
type input "389 D"
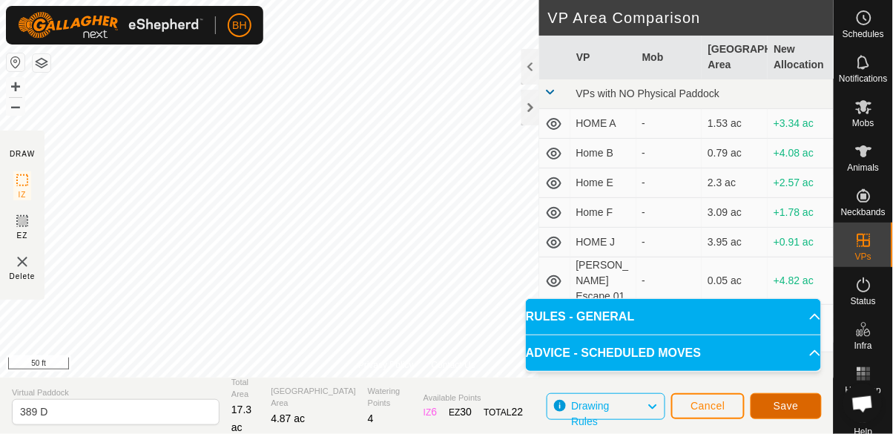
click at [785, 404] on span "Save" at bounding box center [786, 406] width 25 height 12
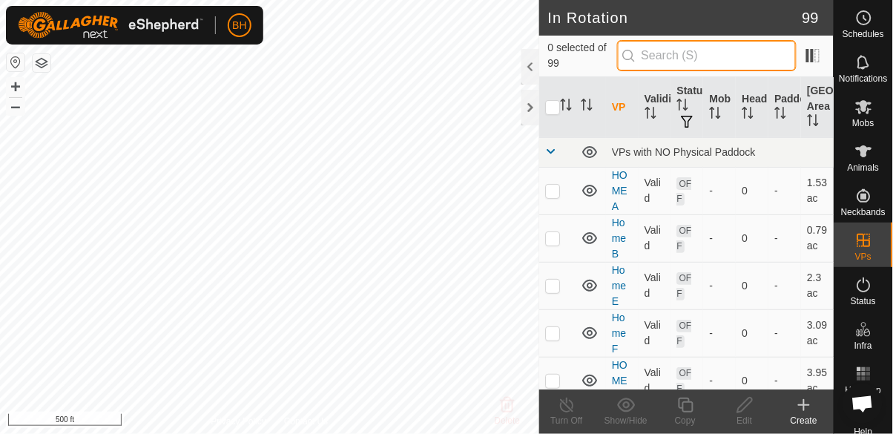
click at [745, 47] on input "text" at bounding box center [707, 55] width 180 height 31
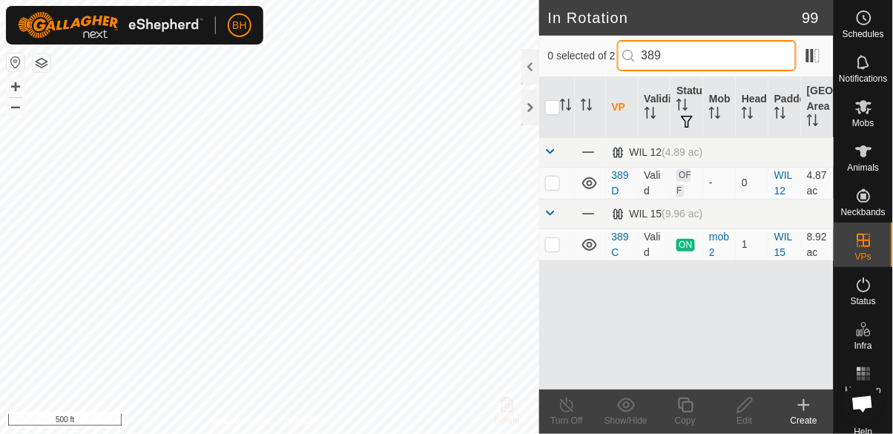
type input "389"
click at [548, 174] on td at bounding box center [557, 183] width 36 height 32
checkbox input "true"
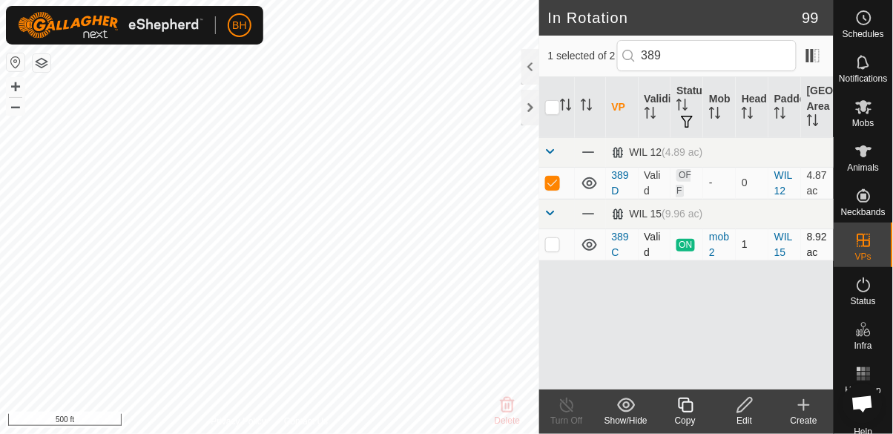
click at [550, 244] on p-checkbox at bounding box center [552, 244] width 15 height 12
checkbox input "true"
click at [550, 177] on p-checkbox at bounding box center [552, 183] width 15 height 12
checkbox input "false"
click at [683, 415] on div "Copy" at bounding box center [685, 420] width 59 height 13
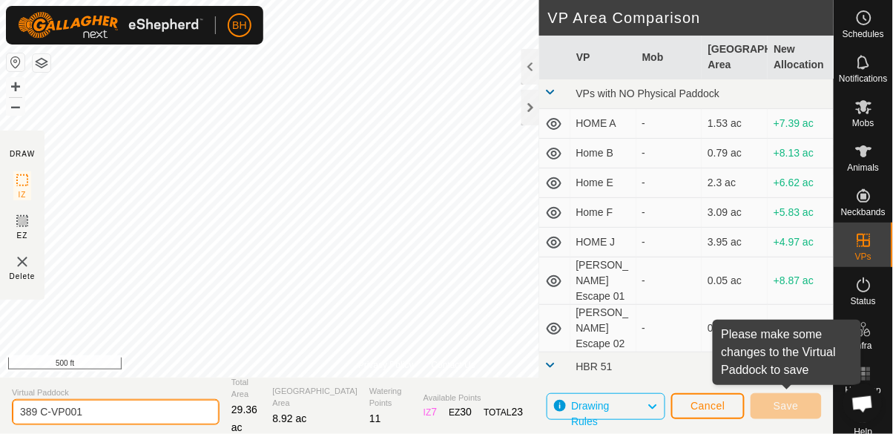
click at [117, 404] on input "389 C-VP001" at bounding box center [116, 412] width 208 height 26
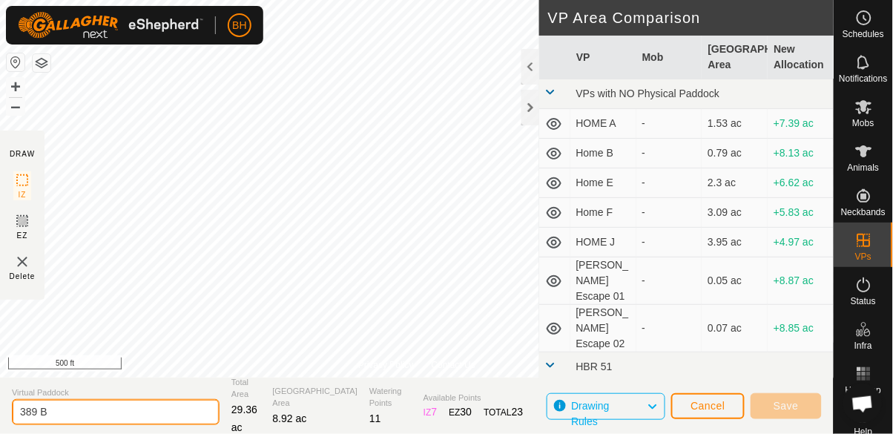
type input "389 B"
